Goal: Information Seeking & Learning: Learn about a topic

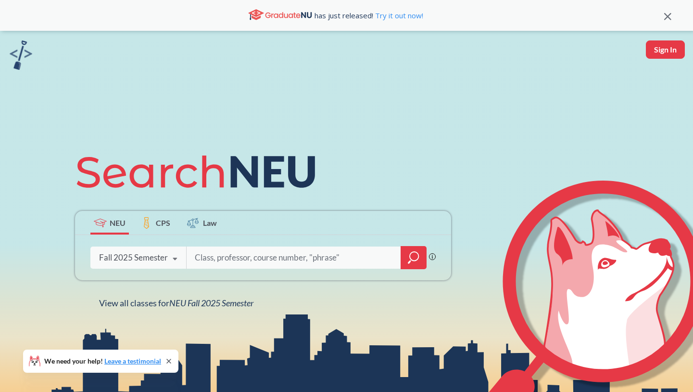
click at [212, 261] on input "search" at bounding box center [294, 257] width 200 height 20
type input "c"
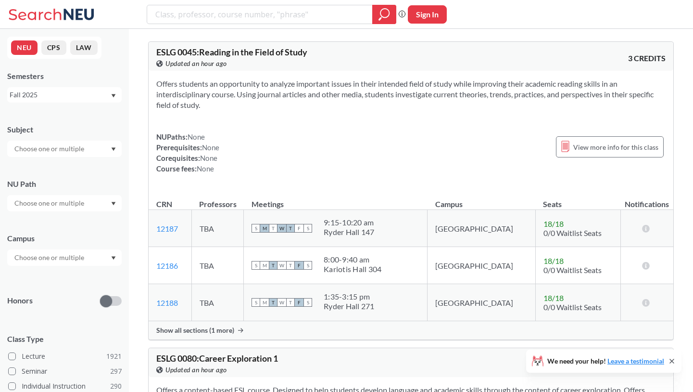
click at [64, 150] on input "text" at bounding box center [50, 149] width 81 height 12
click at [53, 164] on div "CS ( 115 )" at bounding box center [67, 165] width 109 height 11
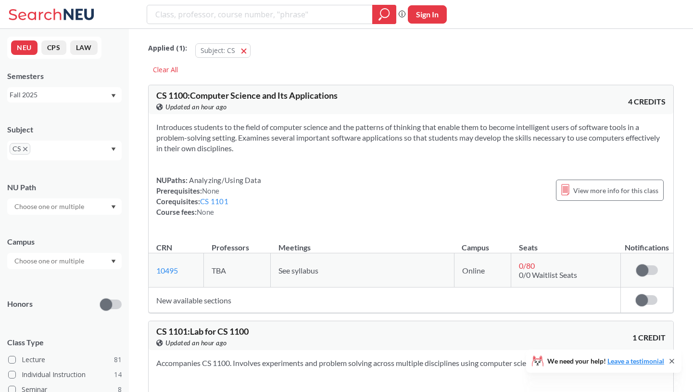
click at [103, 125] on div "Subject" at bounding box center [64, 129] width 115 height 11
click at [64, 208] on input "text" at bounding box center [50, 207] width 81 height 12
click at [94, 192] on div "NU Path Writing Intensive ( 10 ) Capstone Experience ( 9 ) Analyzing/Using Data…" at bounding box center [64, 193] width 115 height 42
click at [81, 257] on input "text" at bounding box center [50, 261] width 81 height 12
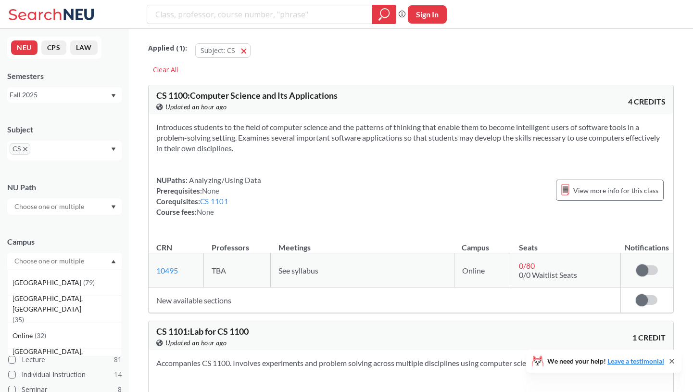
click at [76, 249] on div "Campus [GEOGRAPHIC_DATA] ( 79 ) [GEOGRAPHIC_DATA], [GEOGRAPHIC_DATA] ( 35 ) Onl…" at bounding box center [64, 248] width 115 height 42
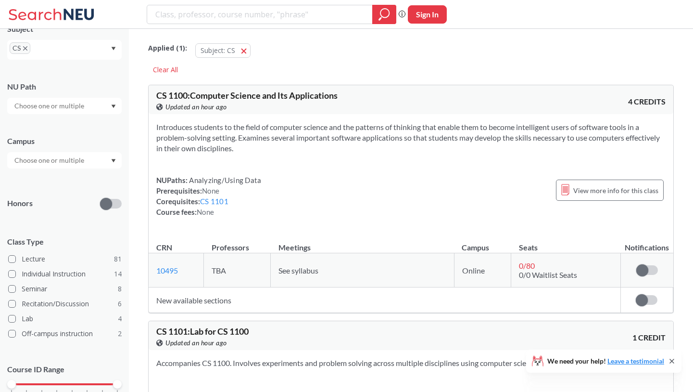
scroll to position [144, 0]
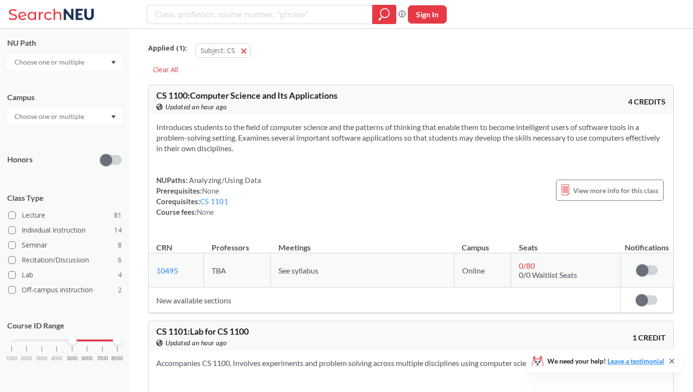
drag, startPoint x: 11, startPoint y: 338, endPoint x: 67, endPoint y: 337, distance: 56.3
click at [67, 337] on div "1000 2000 3000 4000 5000 6000 7000 8000" at bounding box center [65, 340] width 106 height 7
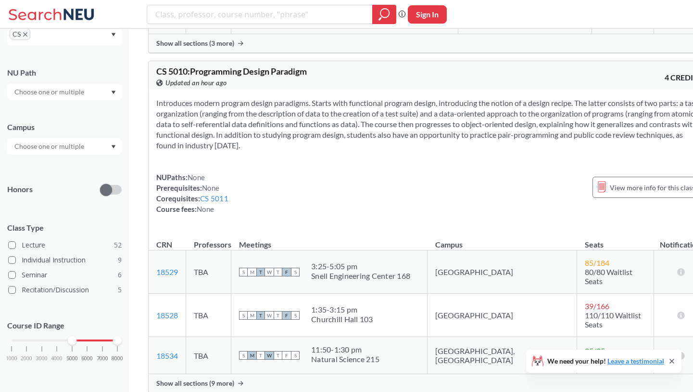
scroll to position [2329, 0]
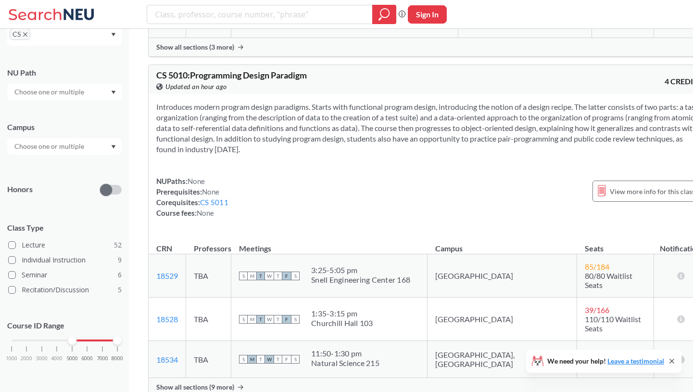
click at [207, 383] on span "Show all sections (9 more)" at bounding box center [195, 387] width 78 height 9
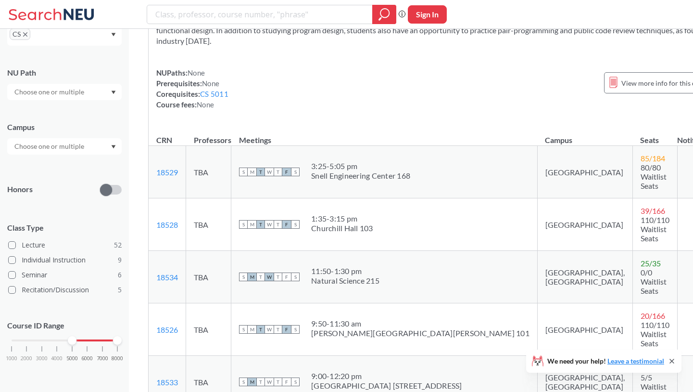
scroll to position [2447, 0]
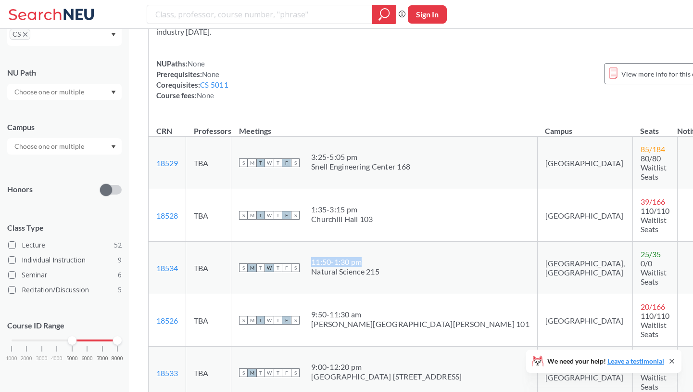
drag, startPoint x: 313, startPoint y: 177, endPoint x: 383, endPoint y: 175, distance: 69.3
click at [383, 257] on div "S M T W T F S 11:50 - 1:30 pm Natural Science 215" at bounding box center [384, 267] width 291 height 21
click at [396, 257] on div "S M T W T F S 11:50 - 1:30 pm Natural Science 215" at bounding box center [384, 267] width 291 height 21
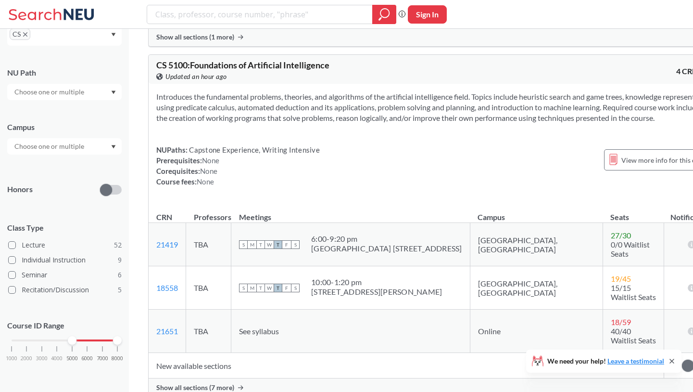
scroll to position [3901, 0]
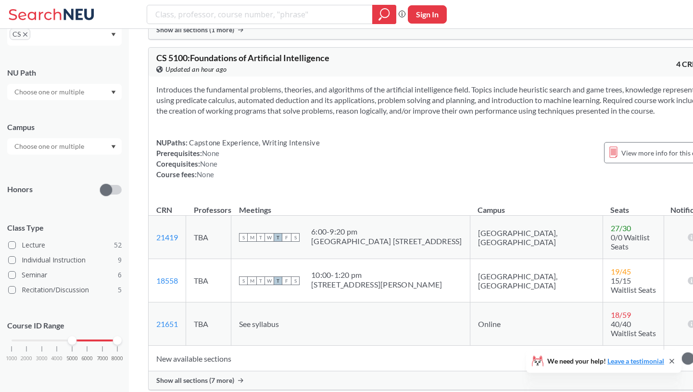
click at [320, 345] on td "New available sections" at bounding box center [407, 358] width 516 height 26
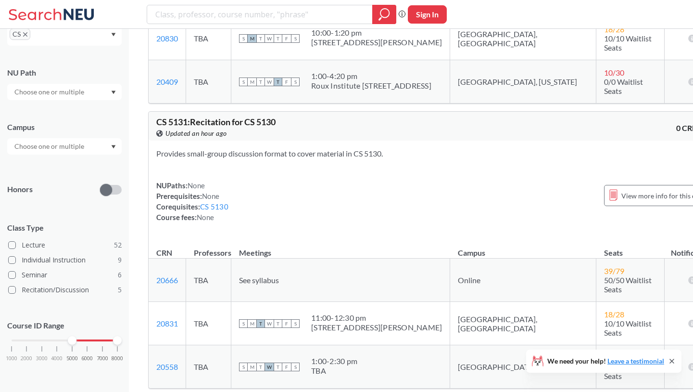
scroll to position [4517, 0]
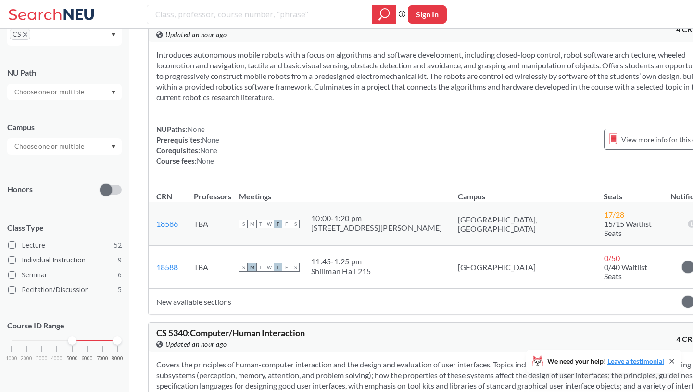
scroll to position [6325, 0]
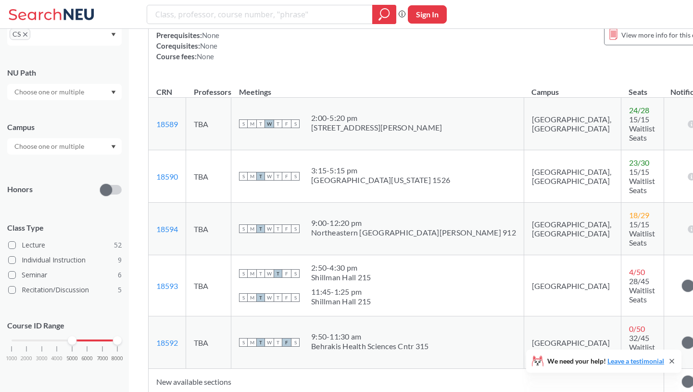
scroll to position [6762, 0]
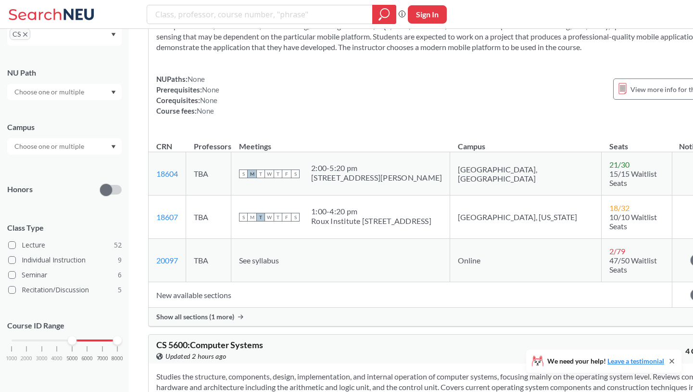
scroll to position [7849, 0]
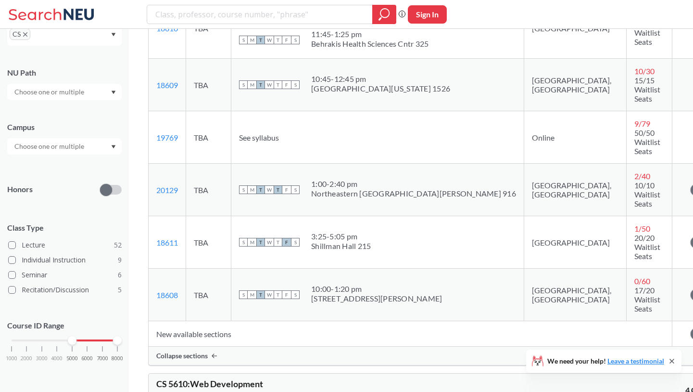
scroll to position [8452, 0]
drag, startPoint x: 220, startPoint y: 133, endPoint x: 294, endPoint y: 153, distance: 76.8
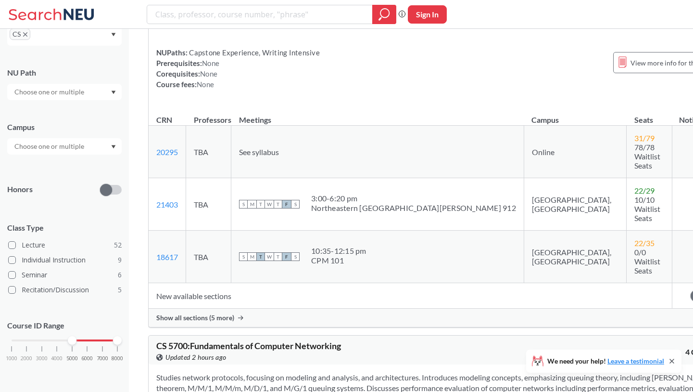
scroll to position [8897, 0]
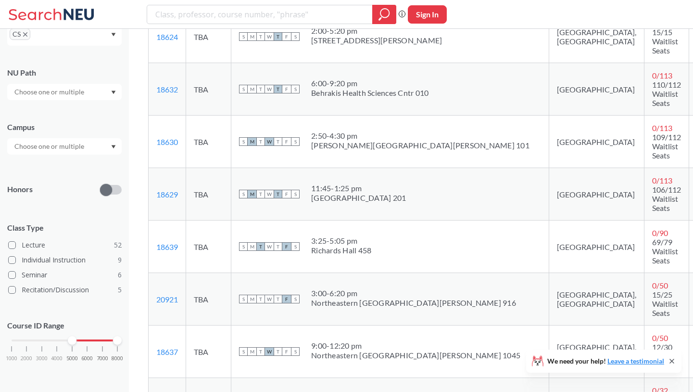
scroll to position [10219, 0]
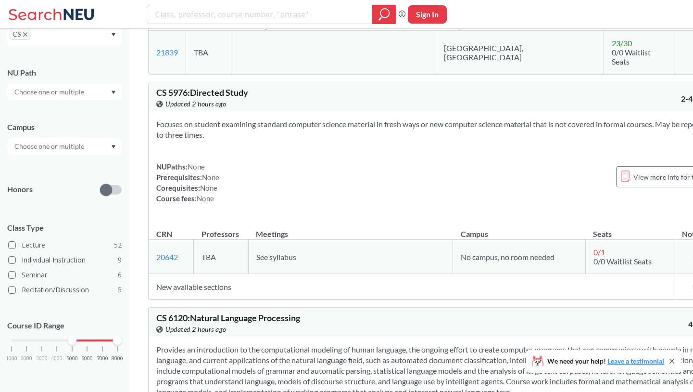
scroll to position [10933, 0]
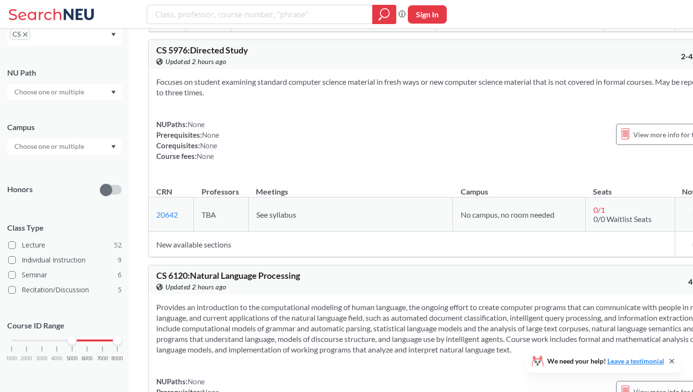
scroll to position [10982, 0]
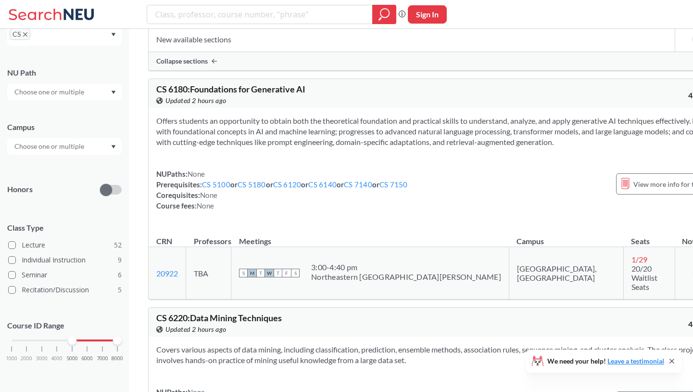
scroll to position [12655, 0]
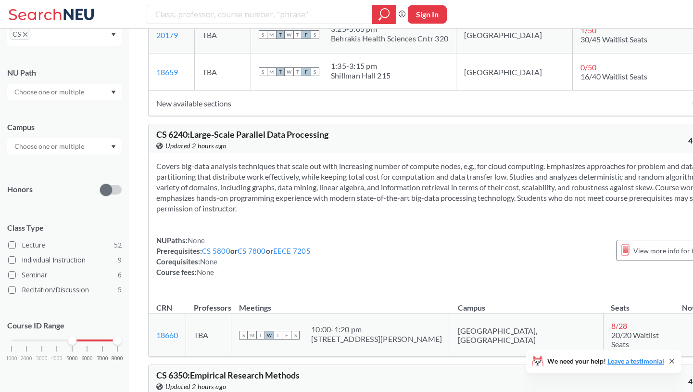
scroll to position [13072, 0]
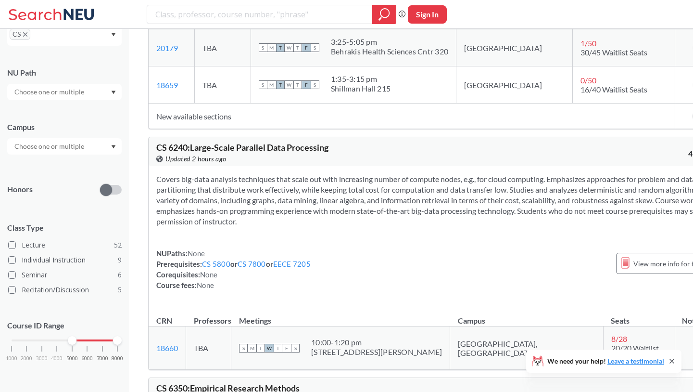
drag, startPoint x: 207, startPoint y: 119, endPoint x: 336, endPoint y: 142, distance: 131.1
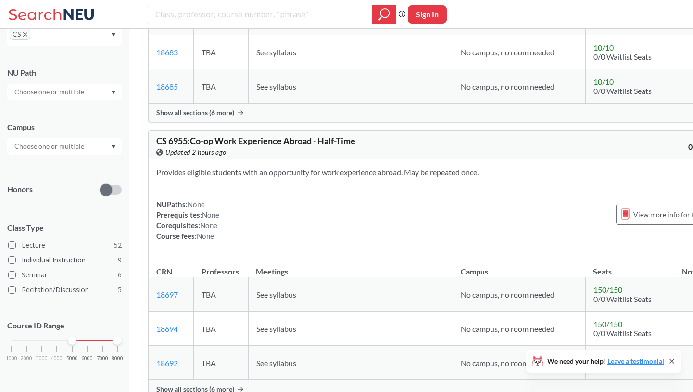
scroll to position [15306, 0]
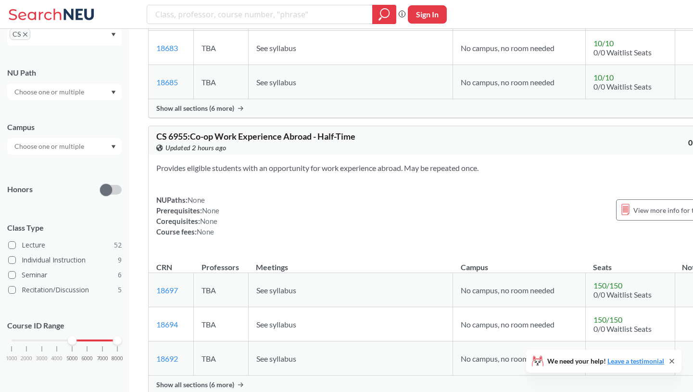
drag, startPoint x: 192, startPoint y: 150, endPoint x: 294, endPoint y: 156, distance: 102.2
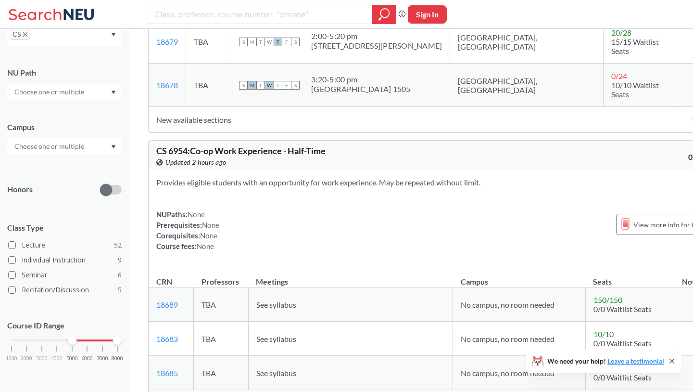
scroll to position [15026, 0]
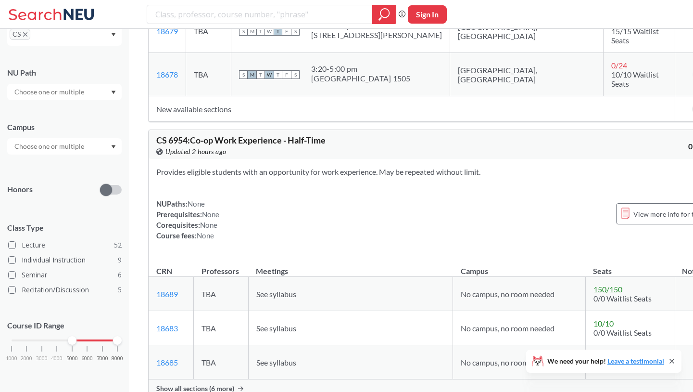
drag, startPoint x: 262, startPoint y: 95, endPoint x: 306, endPoint y: 94, distance: 44.3
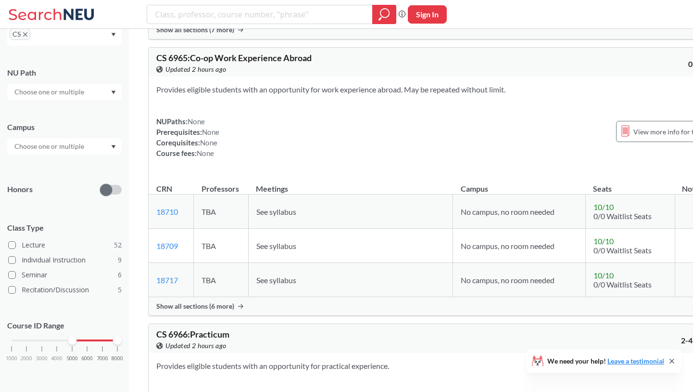
scroll to position [15936, 0]
